Goal: Browse casually: Explore the website without a specific task or goal

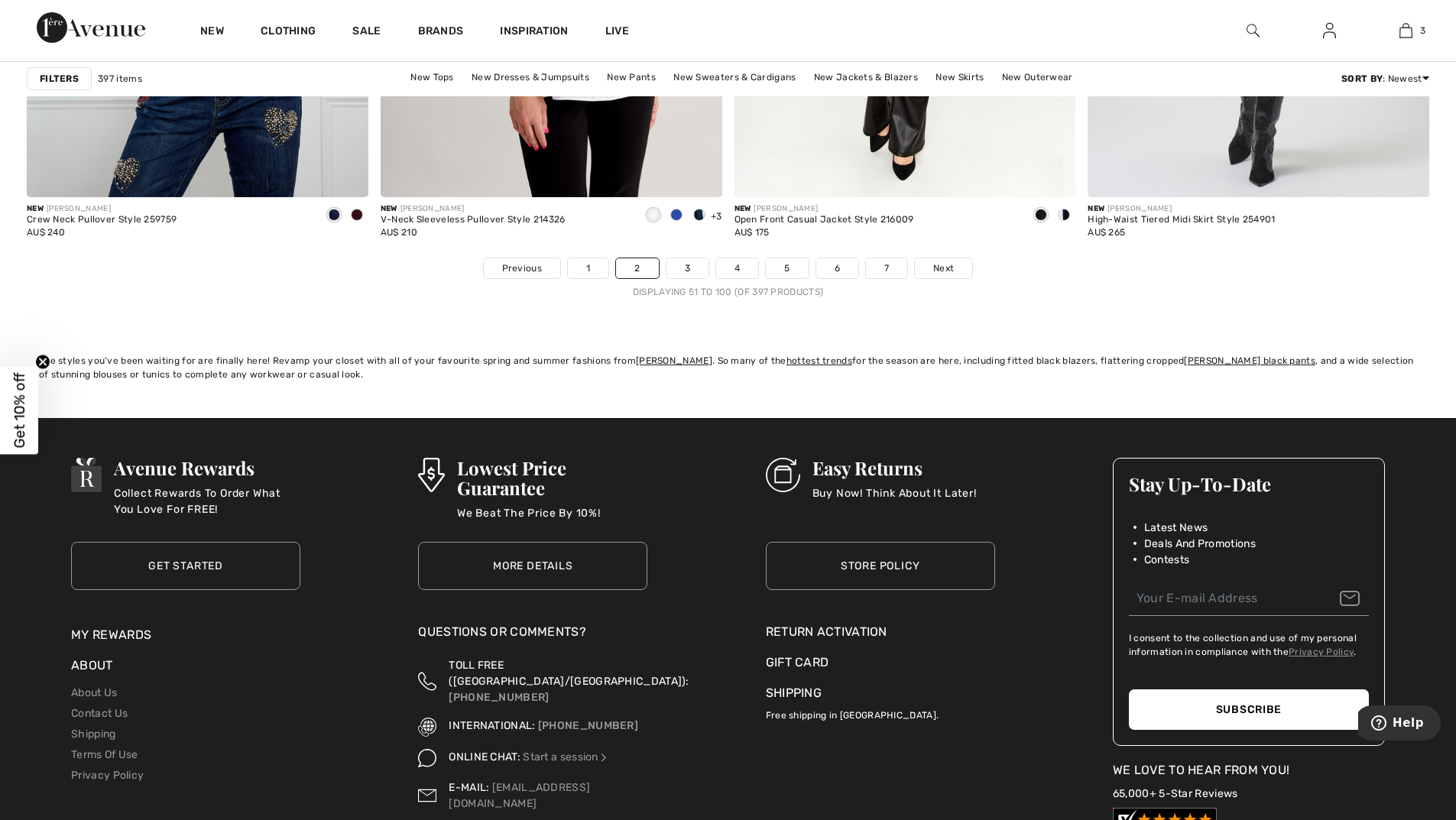
scroll to position [8716, 0]
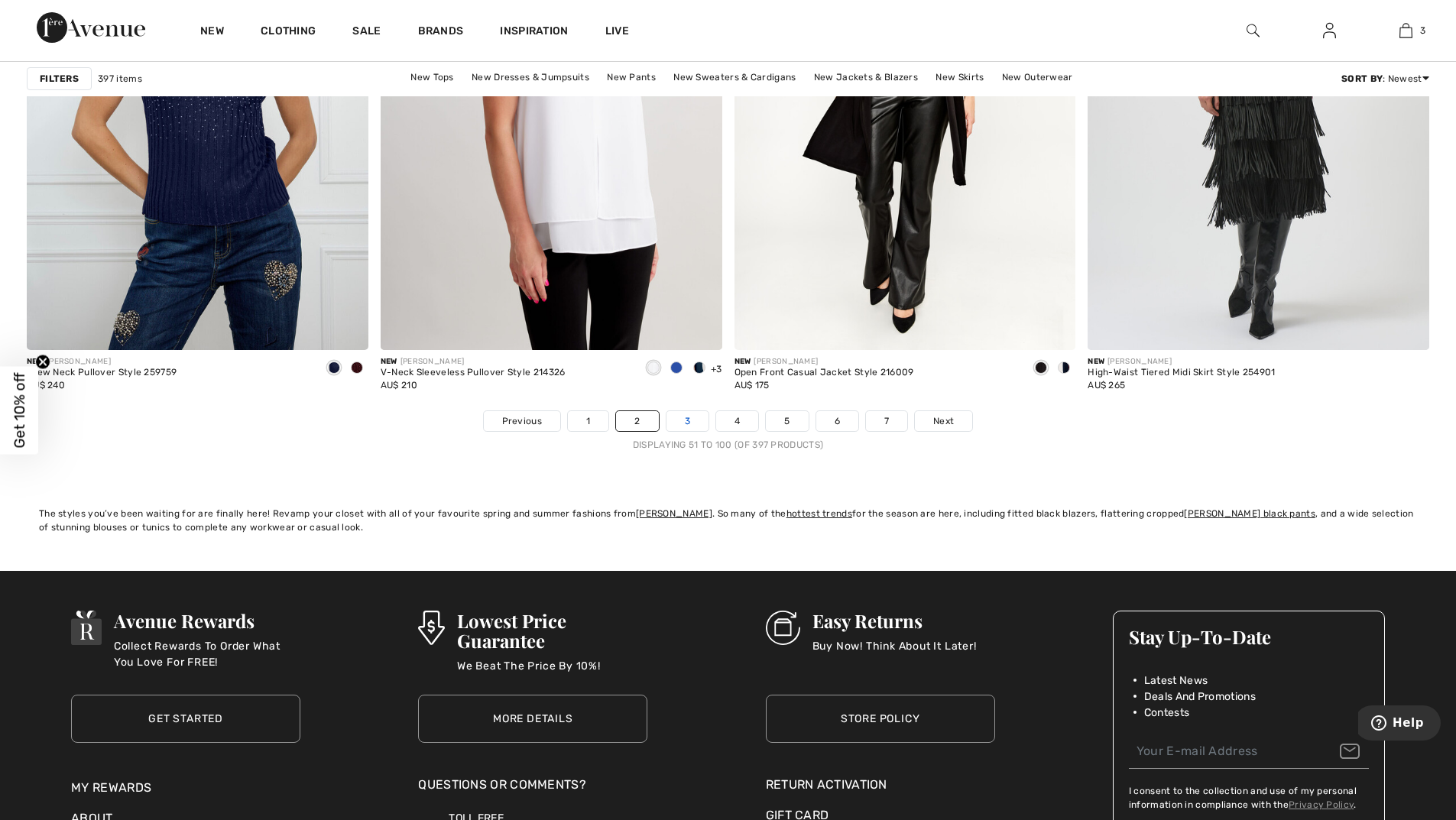
click at [694, 414] on link "3" at bounding box center [687, 421] width 42 height 20
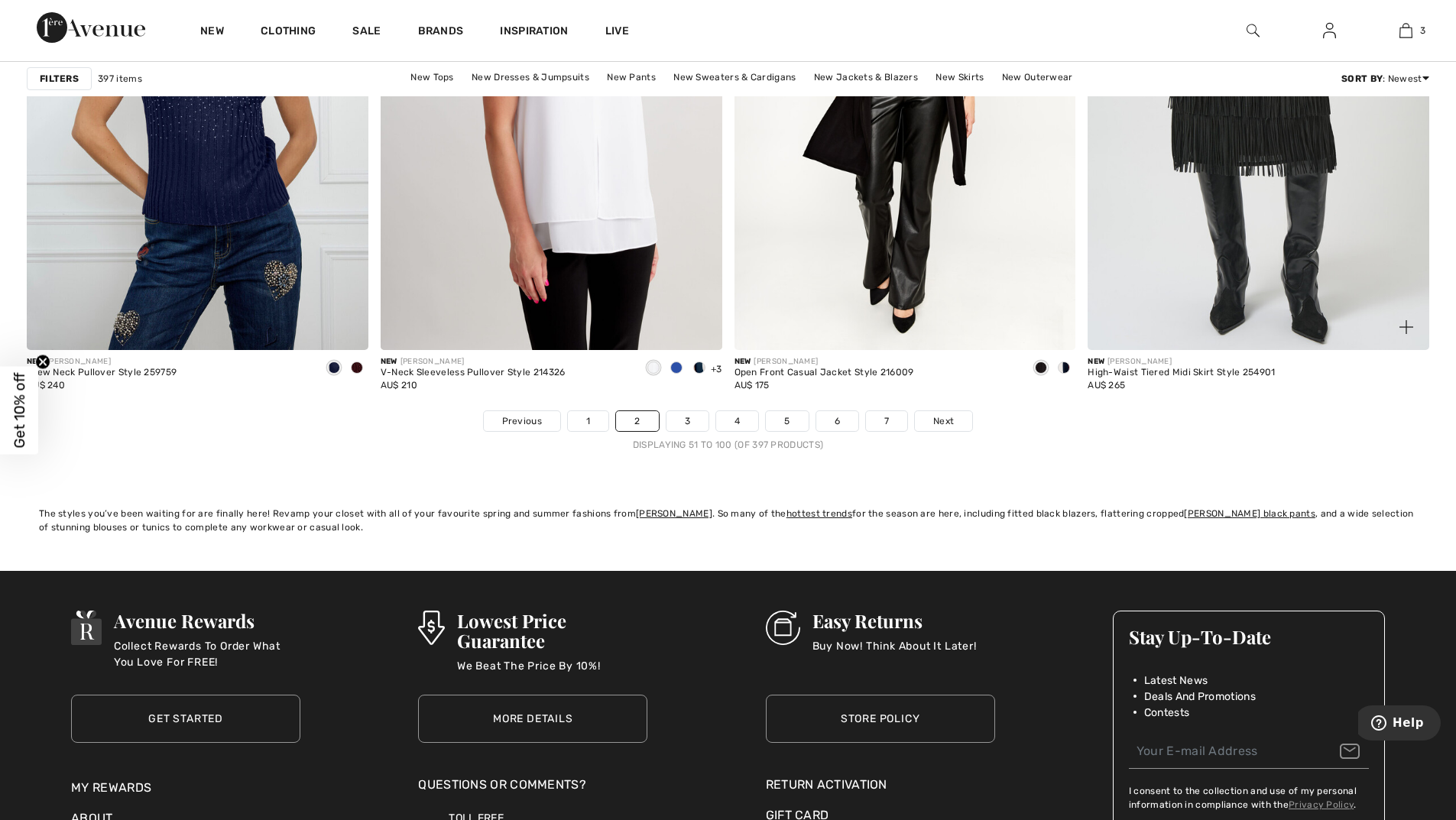
scroll to position [8486, 0]
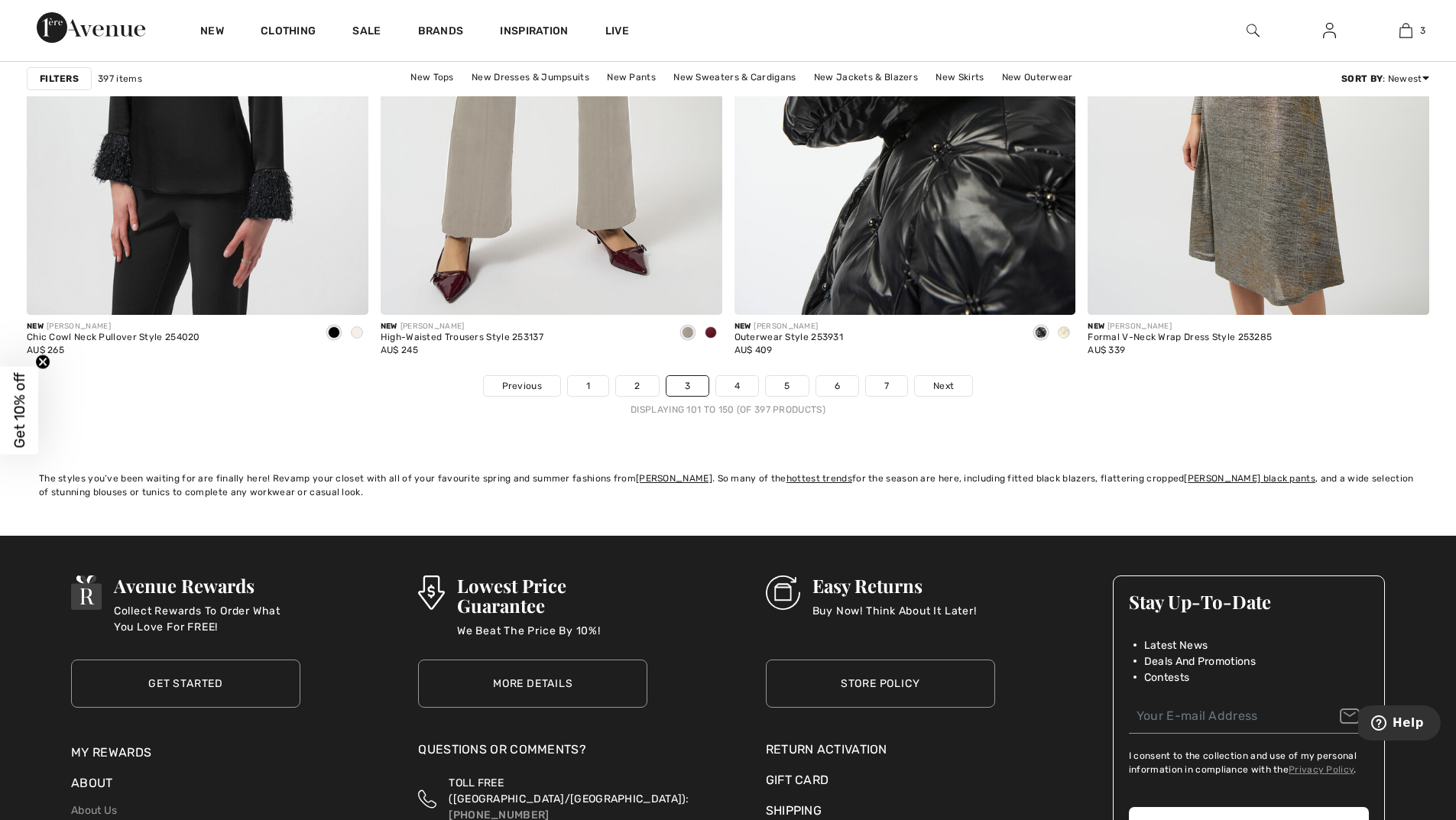
scroll to position [8869, 0]
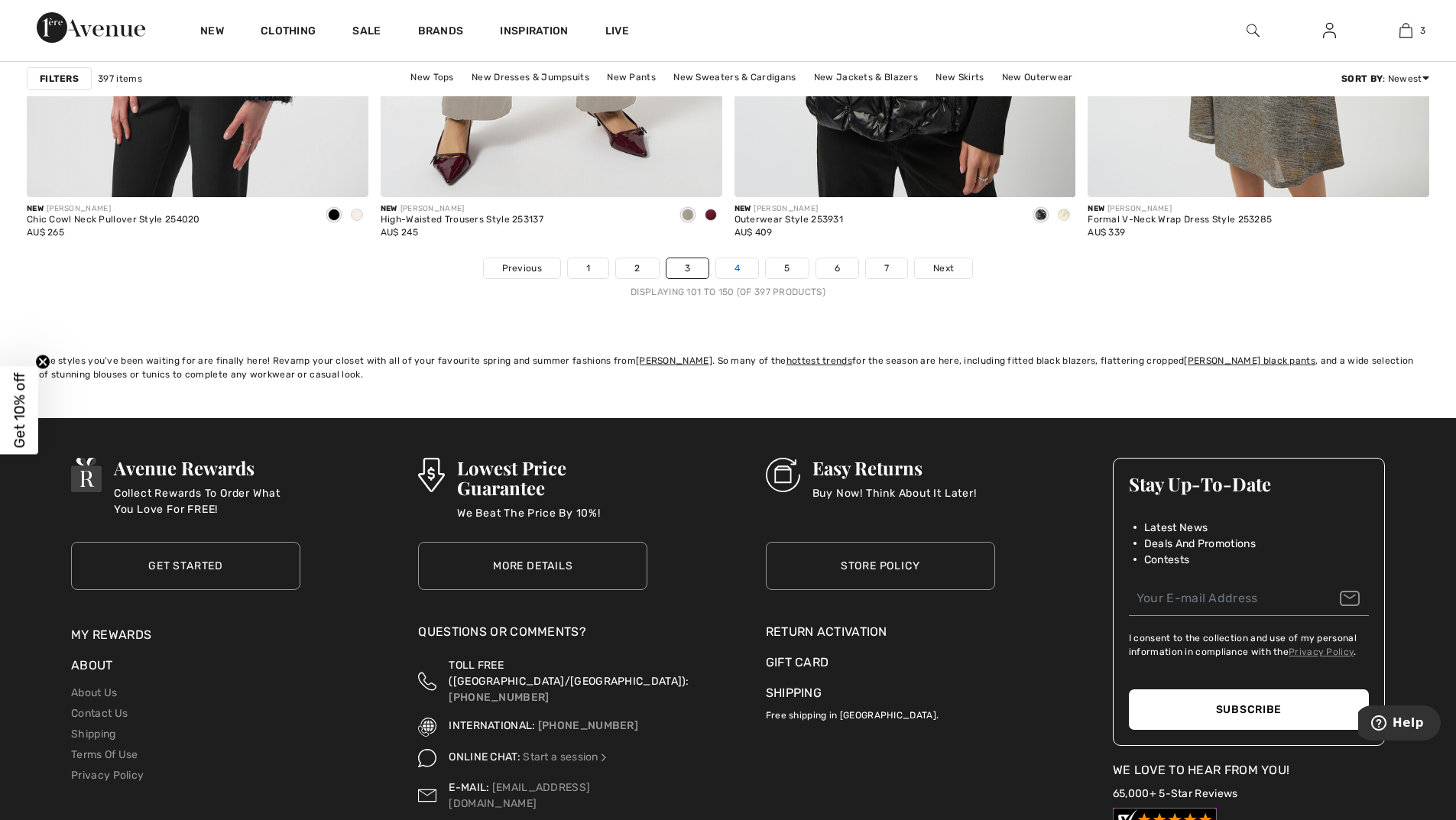
click at [746, 269] on link "4" at bounding box center [738, 269] width 42 height 20
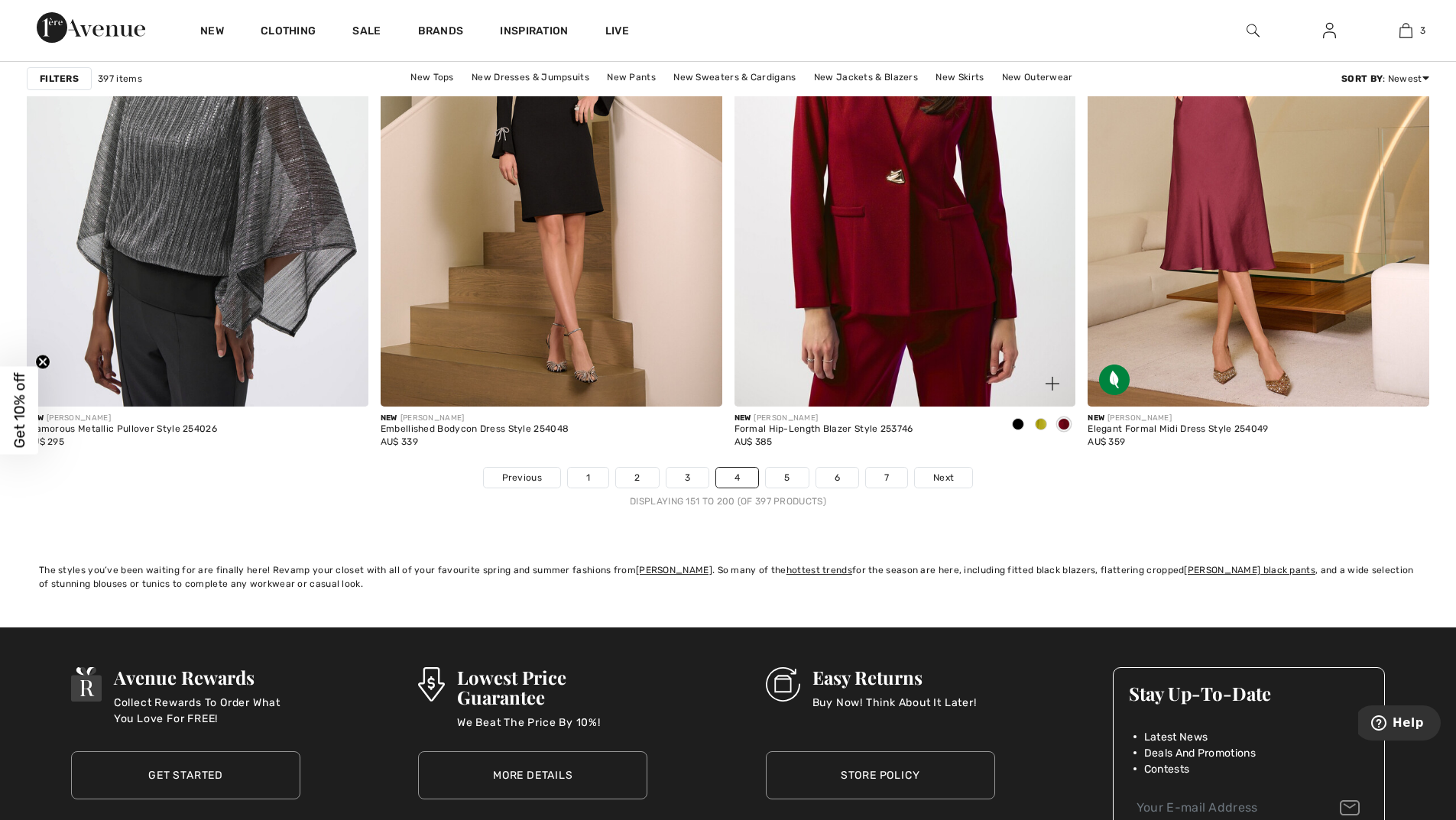
scroll to position [8793, 0]
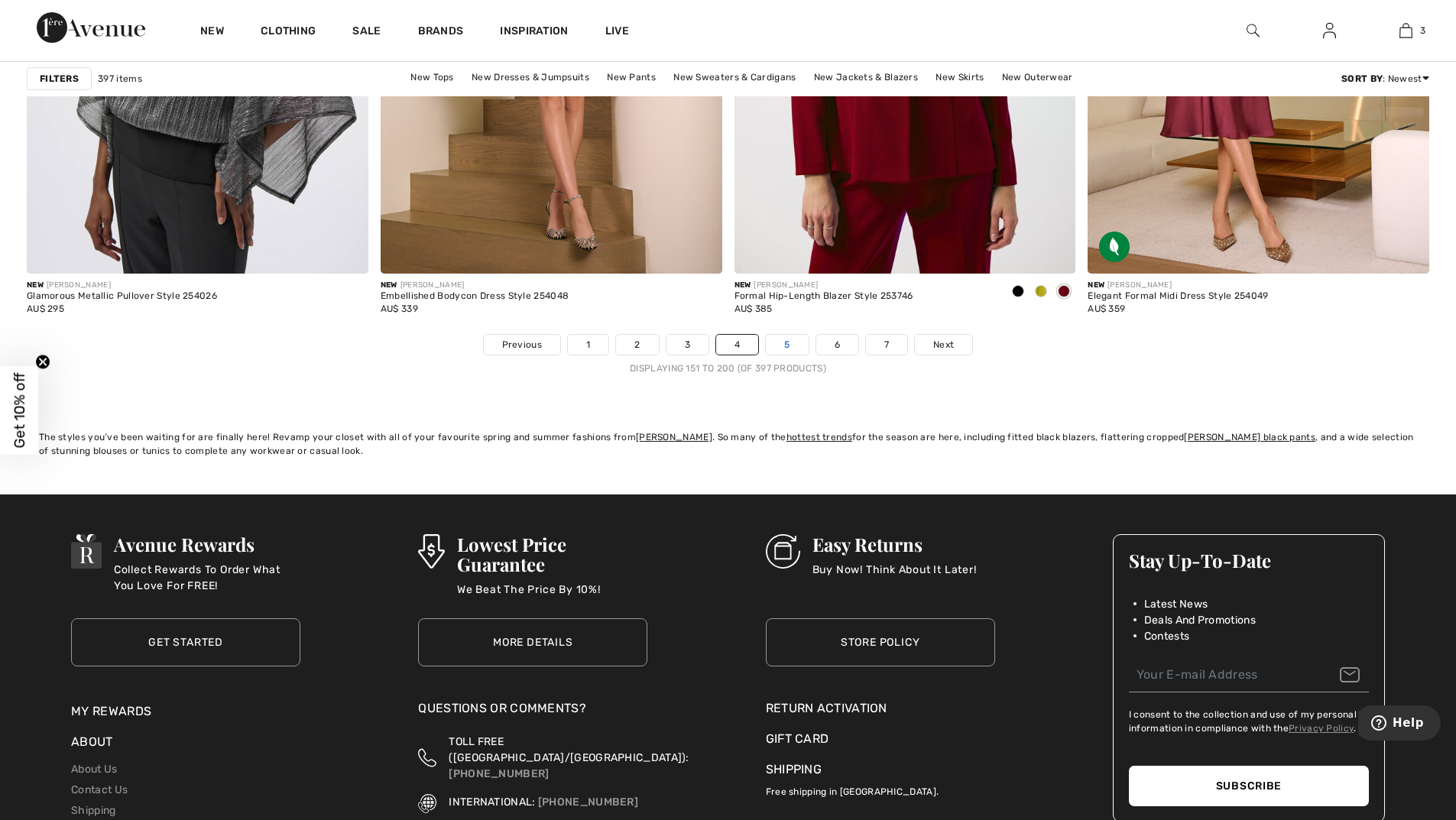
click at [794, 343] on link "5" at bounding box center [787, 345] width 42 height 20
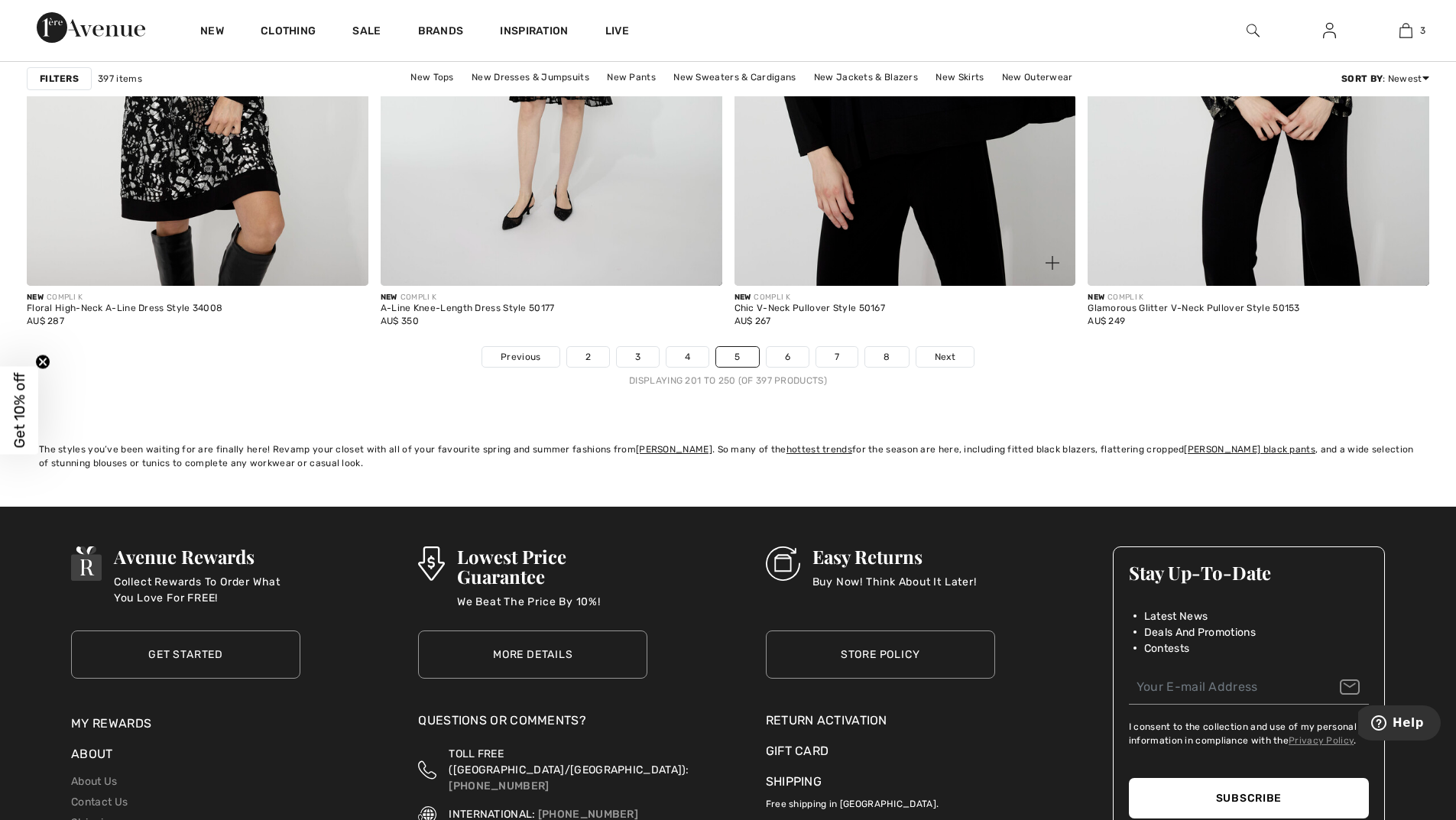
scroll to position [8640, 0]
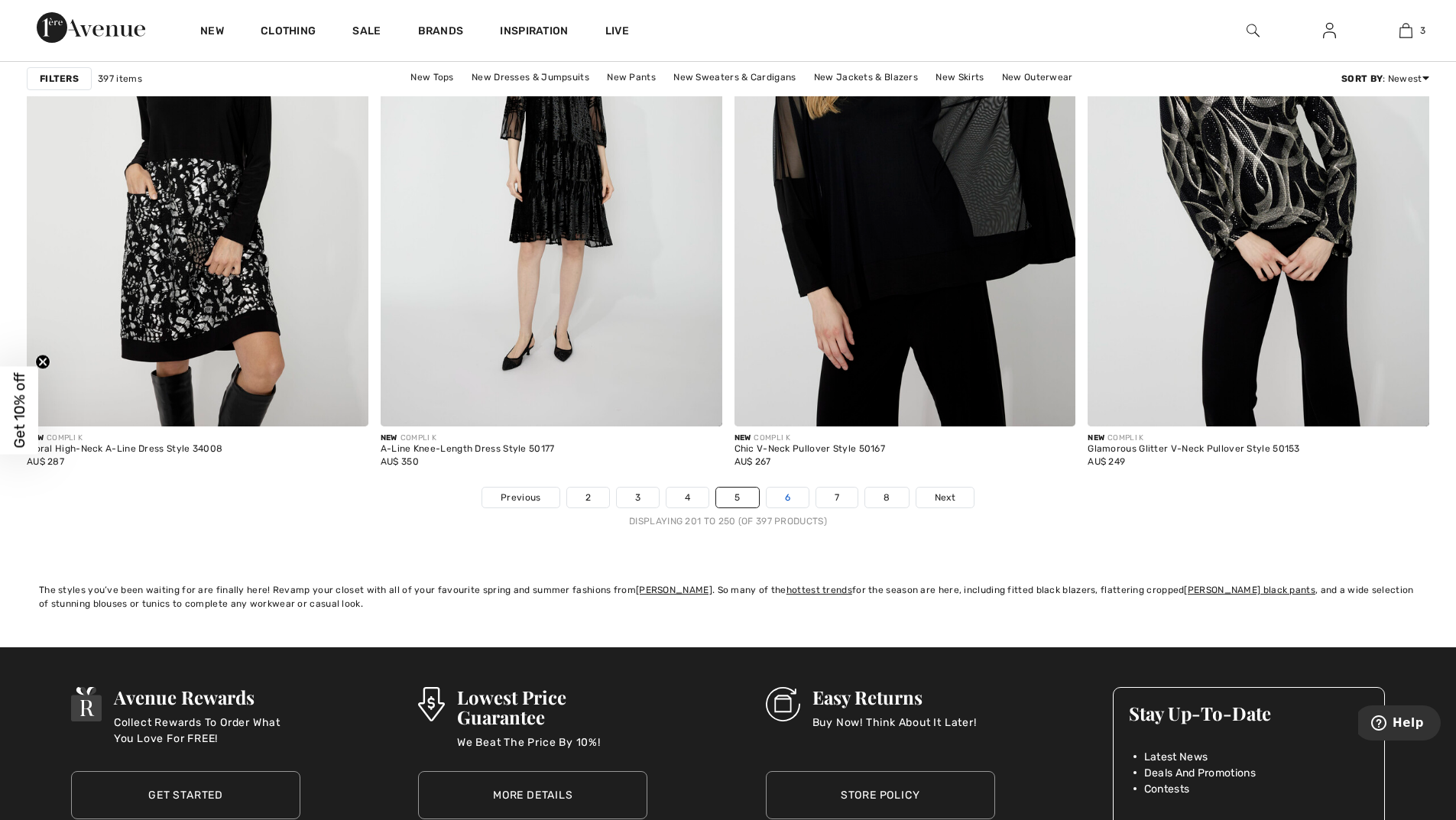
click at [800, 494] on link "6" at bounding box center [788, 498] width 42 height 20
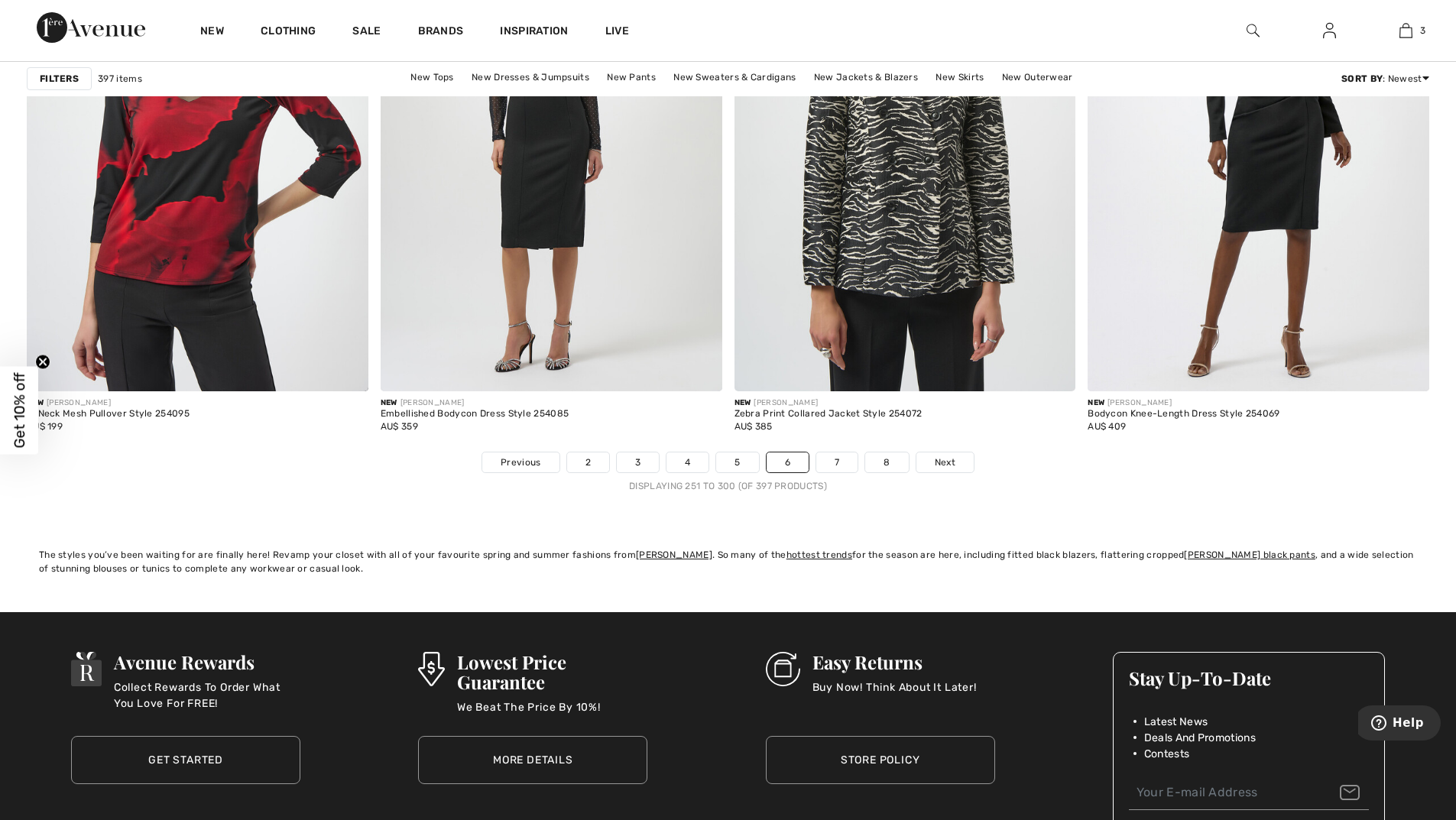
scroll to position [8793, 0]
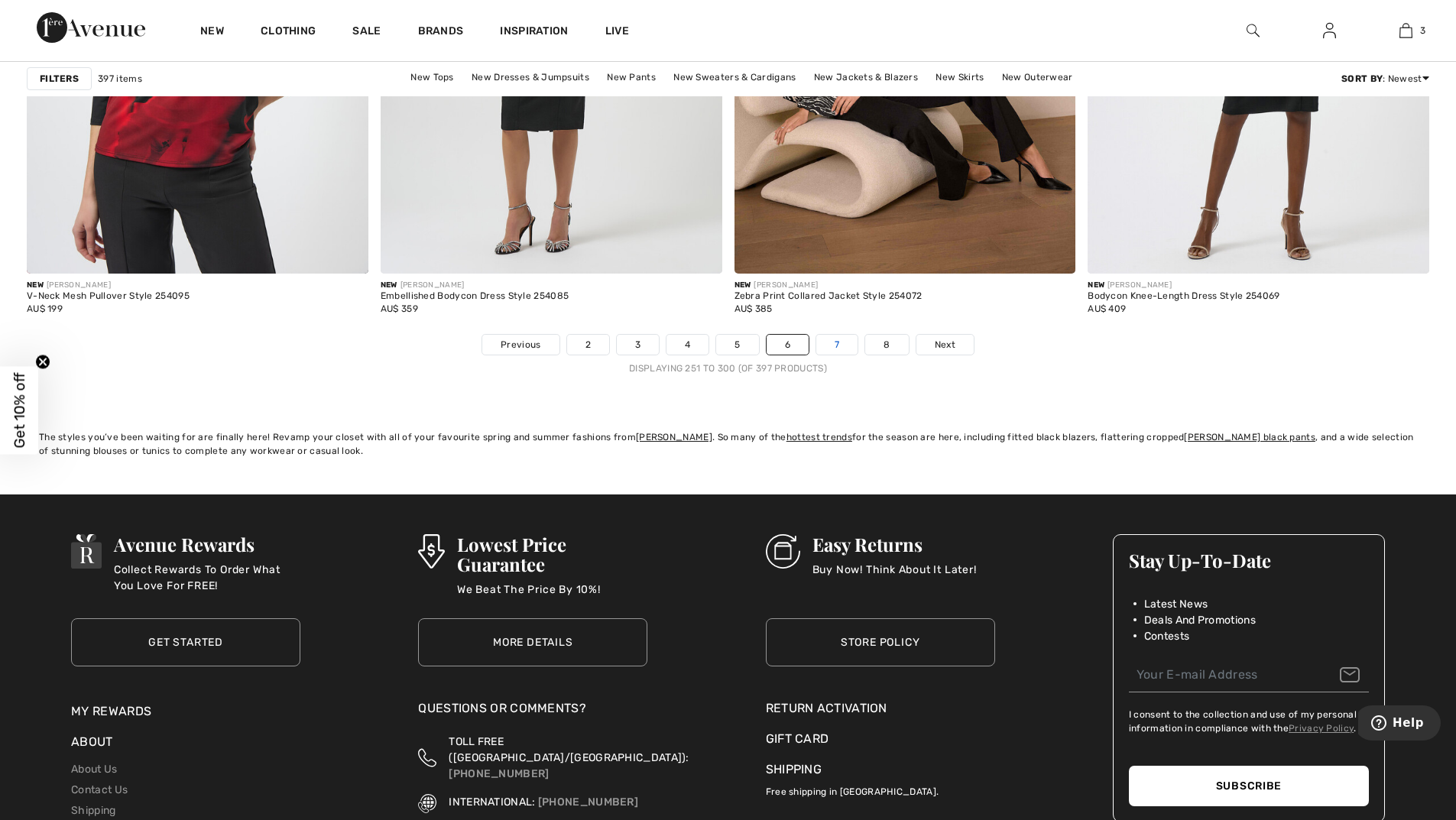
click at [848, 350] on link "7" at bounding box center [837, 345] width 41 height 20
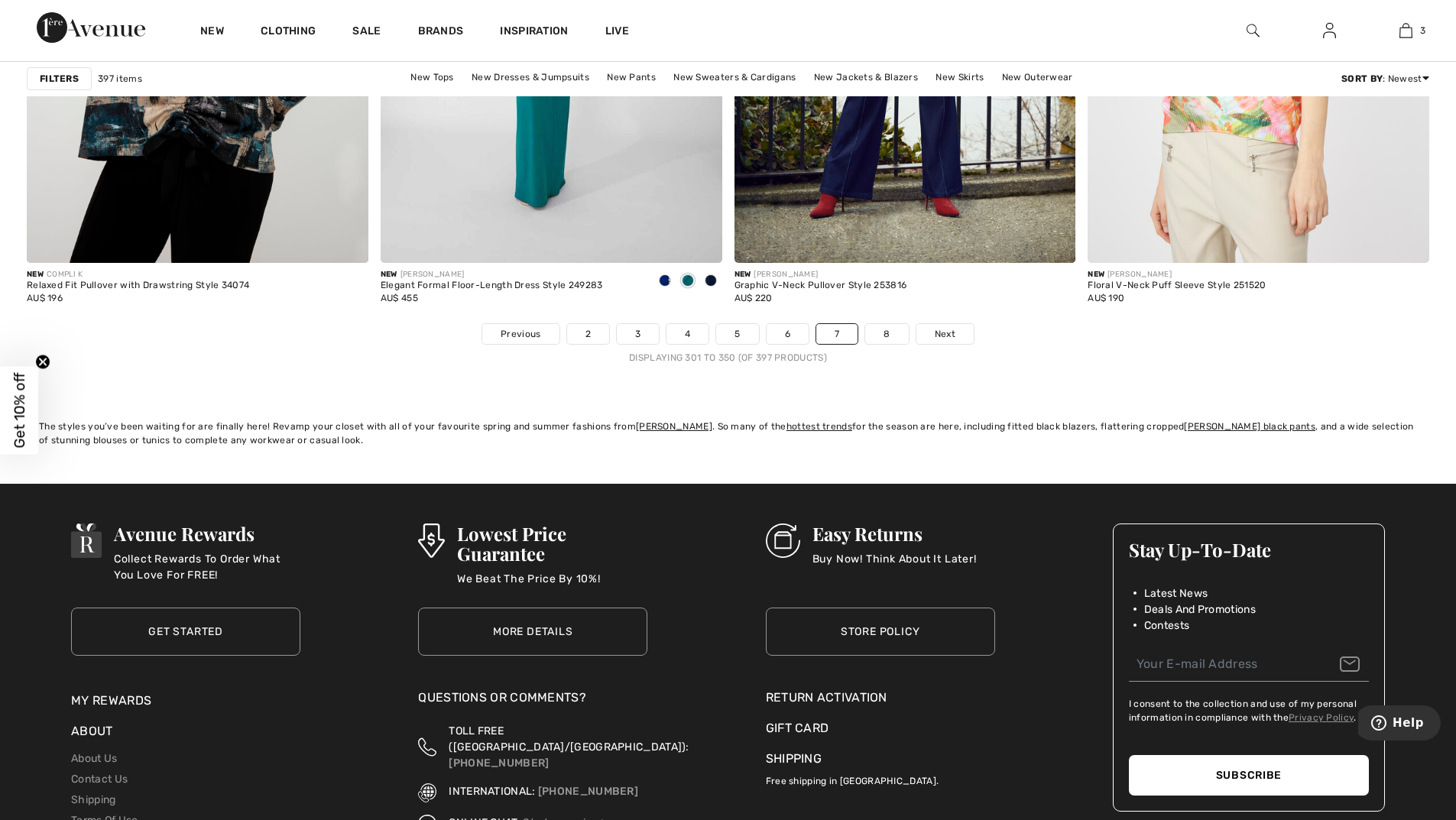
scroll to position [8945, 0]
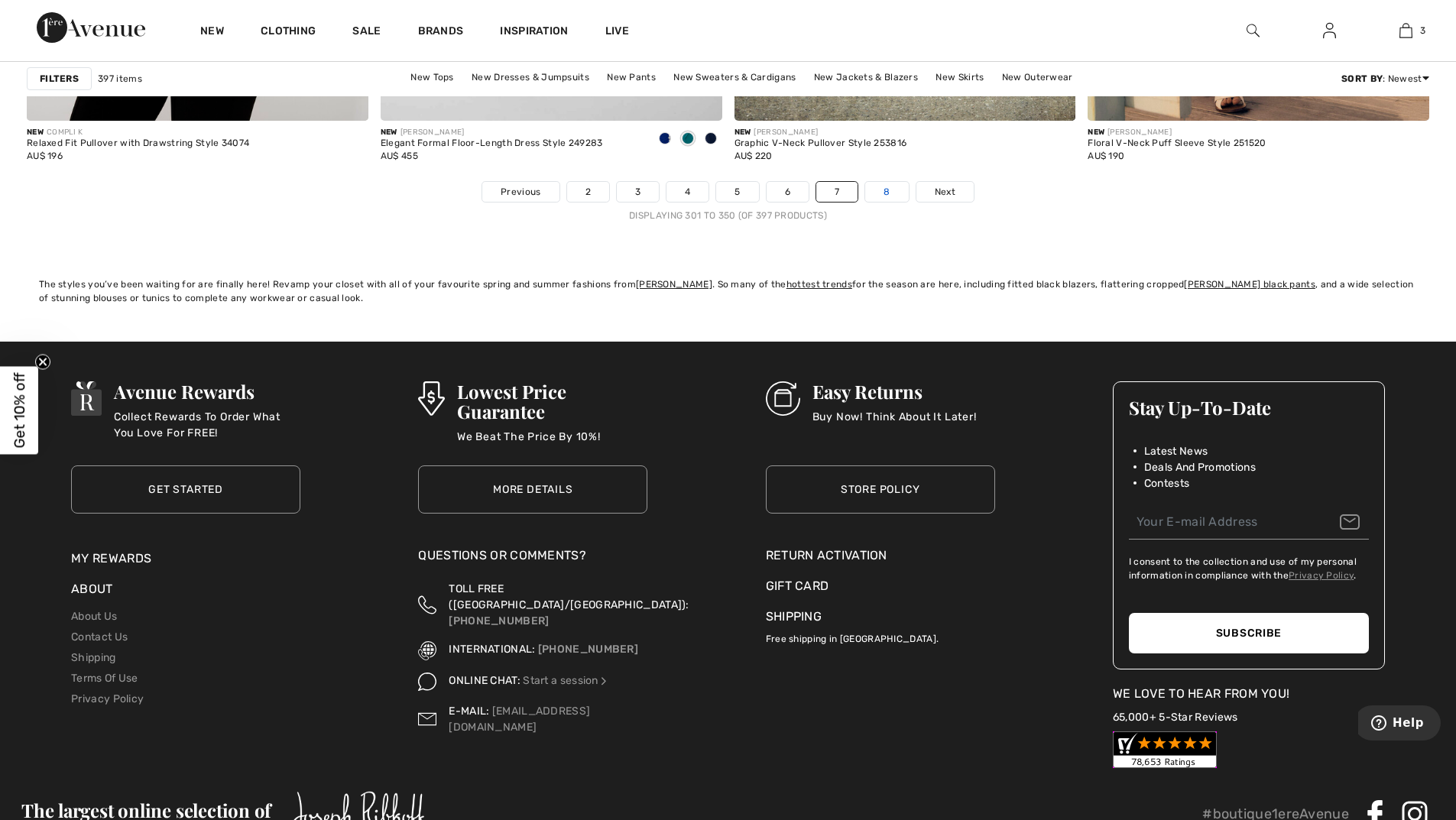
click at [895, 192] on link "8" at bounding box center [886, 192] width 43 height 20
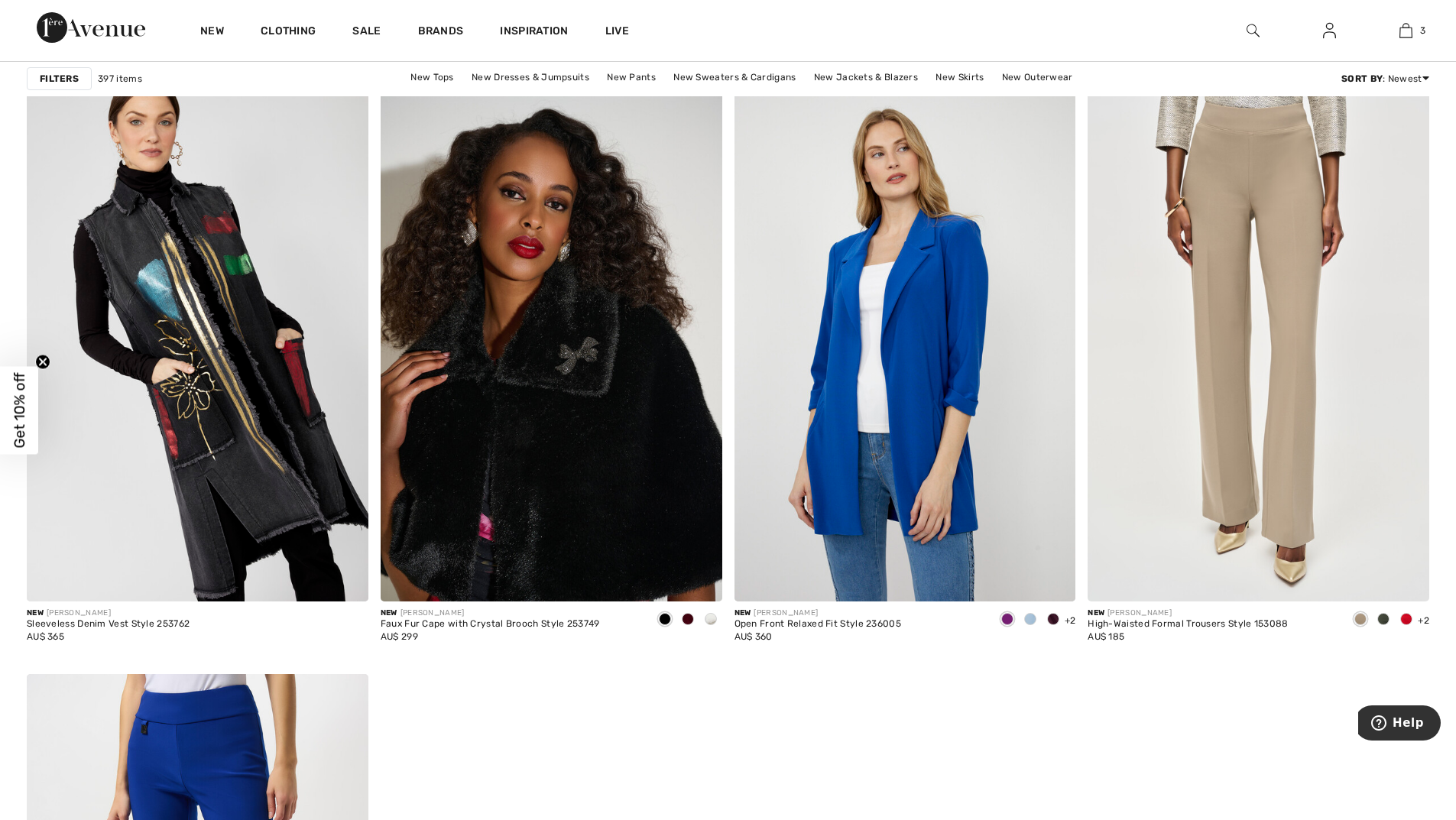
scroll to position [7875, 0]
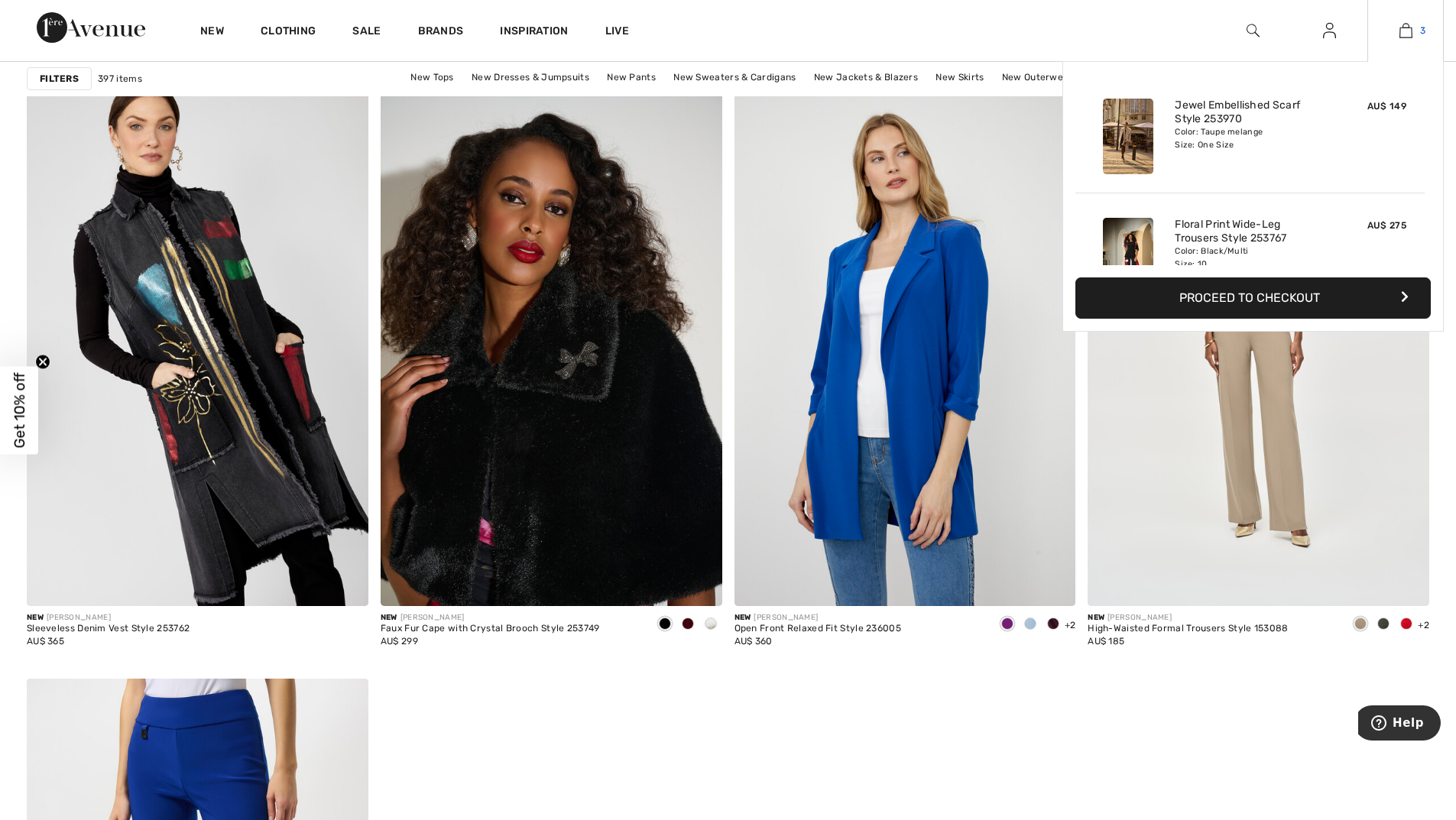
click at [1402, 31] on img at bounding box center [1406, 31] width 13 height 18
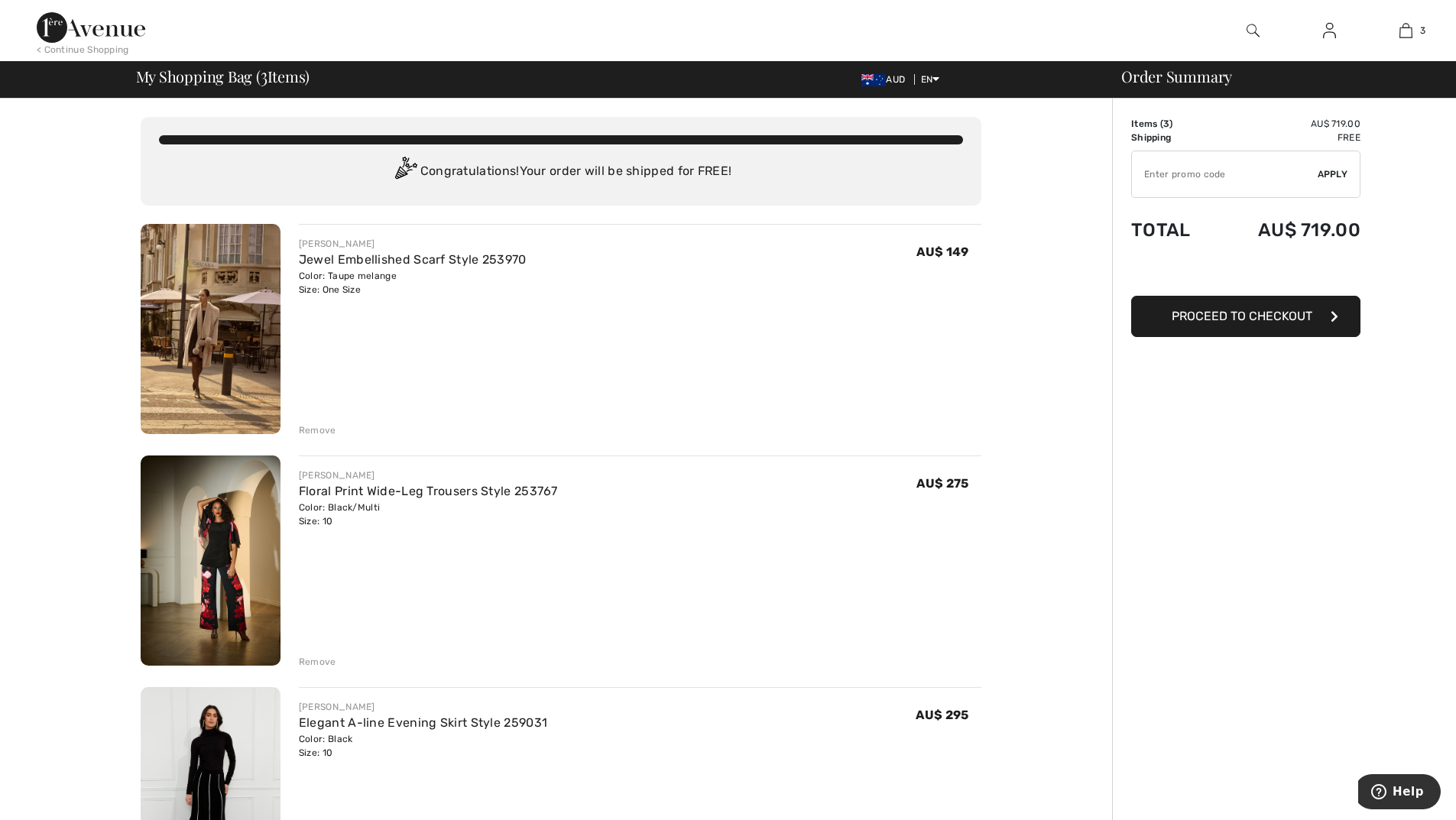
click at [258, 321] on img at bounding box center [211, 329] width 140 height 211
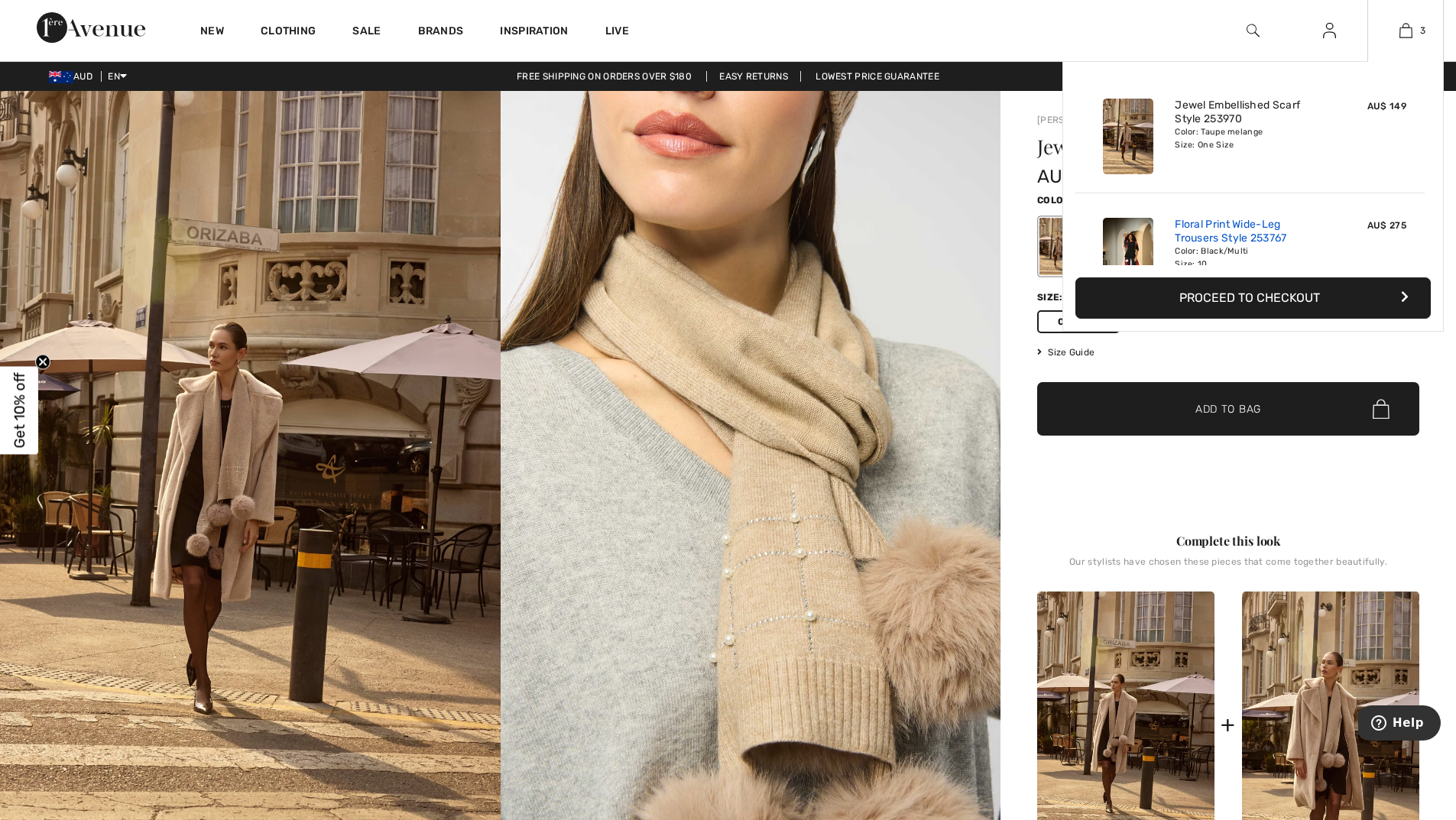
click at [1276, 227] on link "Floral Print Wide-Leg Trousers Style 253767" at bounding box center [1250, 232] width 150 height 28
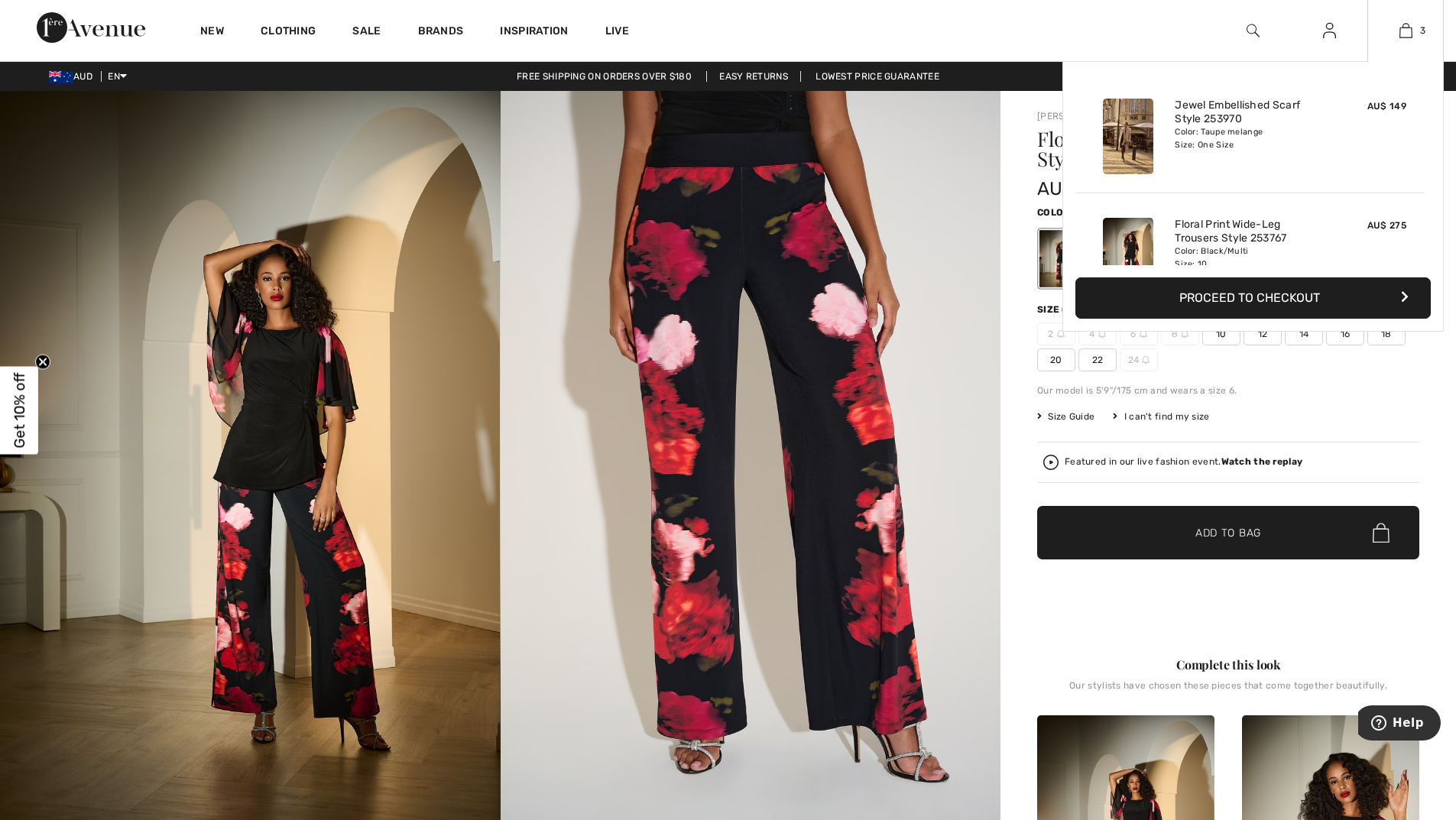
click at [1235, 159] on div "Jewel Embellished Scarf Style 253970 Color: Taupe melange Size: One Size" at bounding box center [1250, 136] width 163 height 88
click at [1234, 159] on div "Jewel Embellished Scarf Style 253970 Color: Taupe melange Size: One Size" at bounding box center [1250, 136] width 163 height 88
click at [1404, 30] on img at bounding box center [1406, 31] width 13 height 18
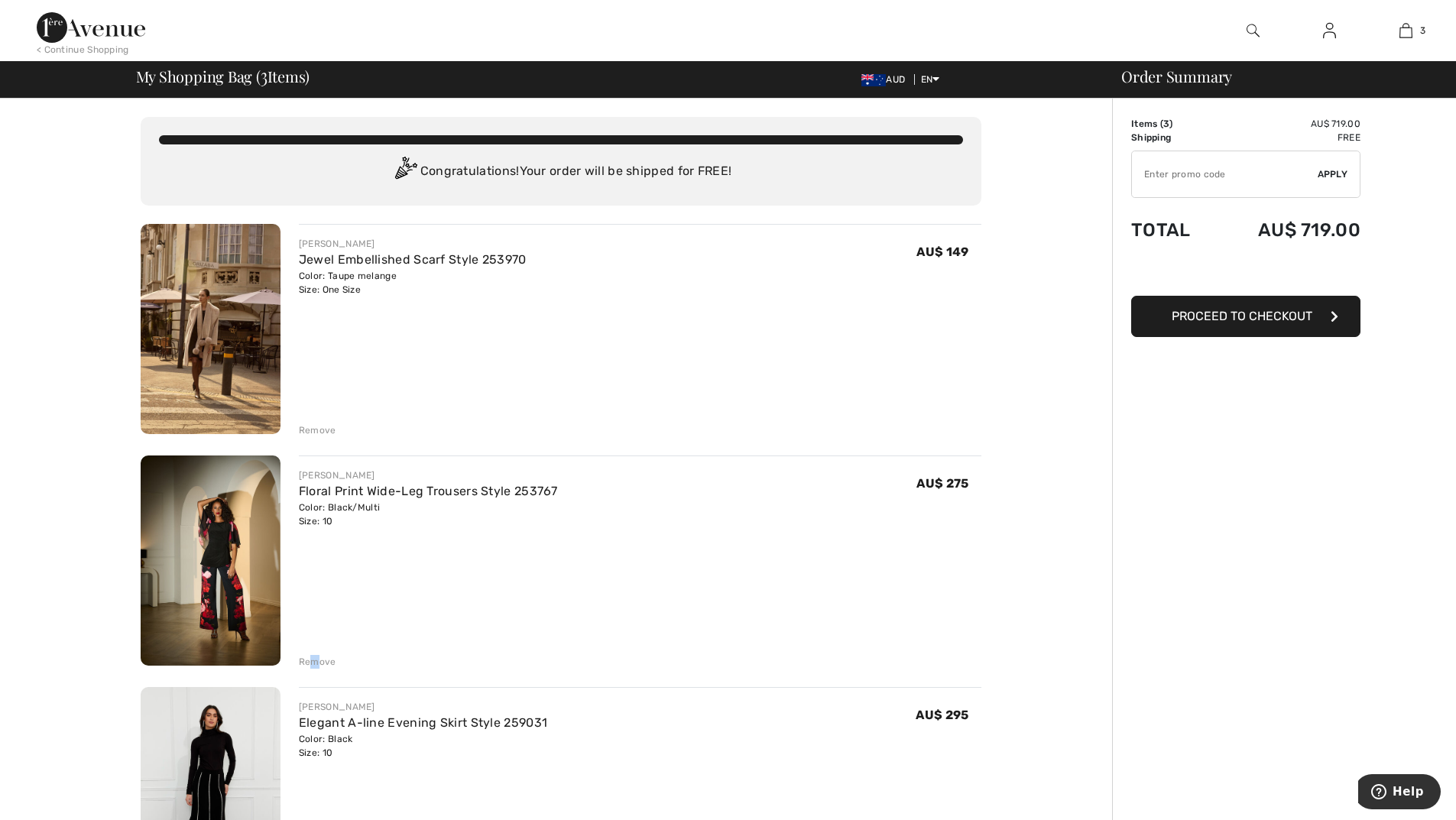
click at [313, 660] on div "Remove" at bounding box center [317, 662] width 38 height 13
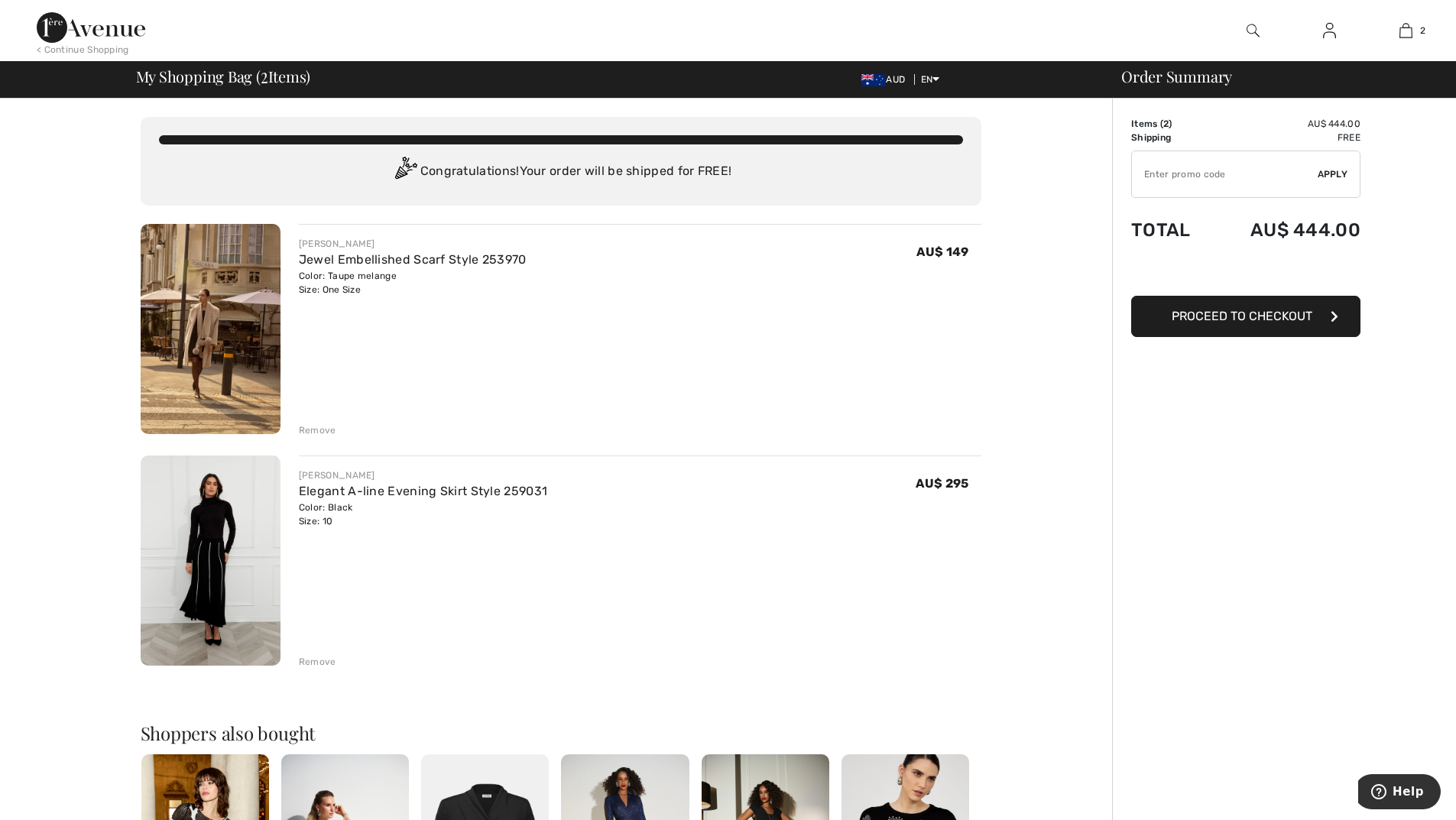
click at [205, 538] on img at bounding box center [211, 561] width 140 height 211
click at [206, 537] on img at bounding box center [211, 561] width 140 height 211
